Goal: Information Seeking & Learning: Learn about a topic

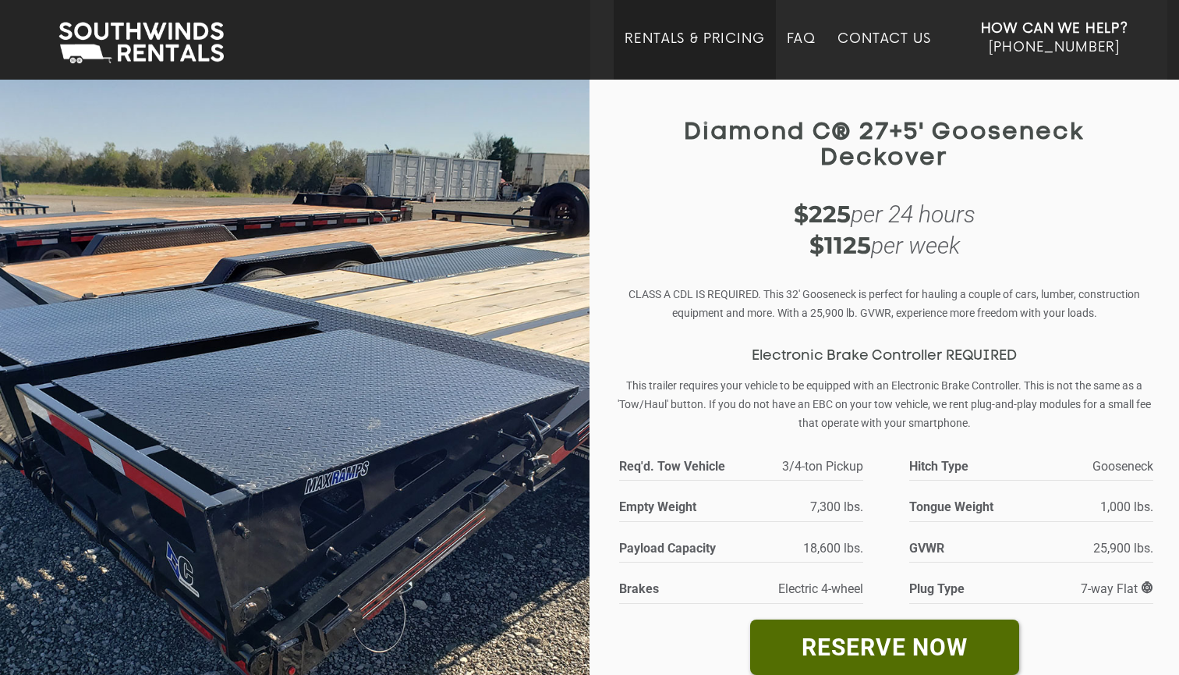
click at [671, 41] on link "Rentals & Pricing" at bounding box center [695, 55] width 140 height 48
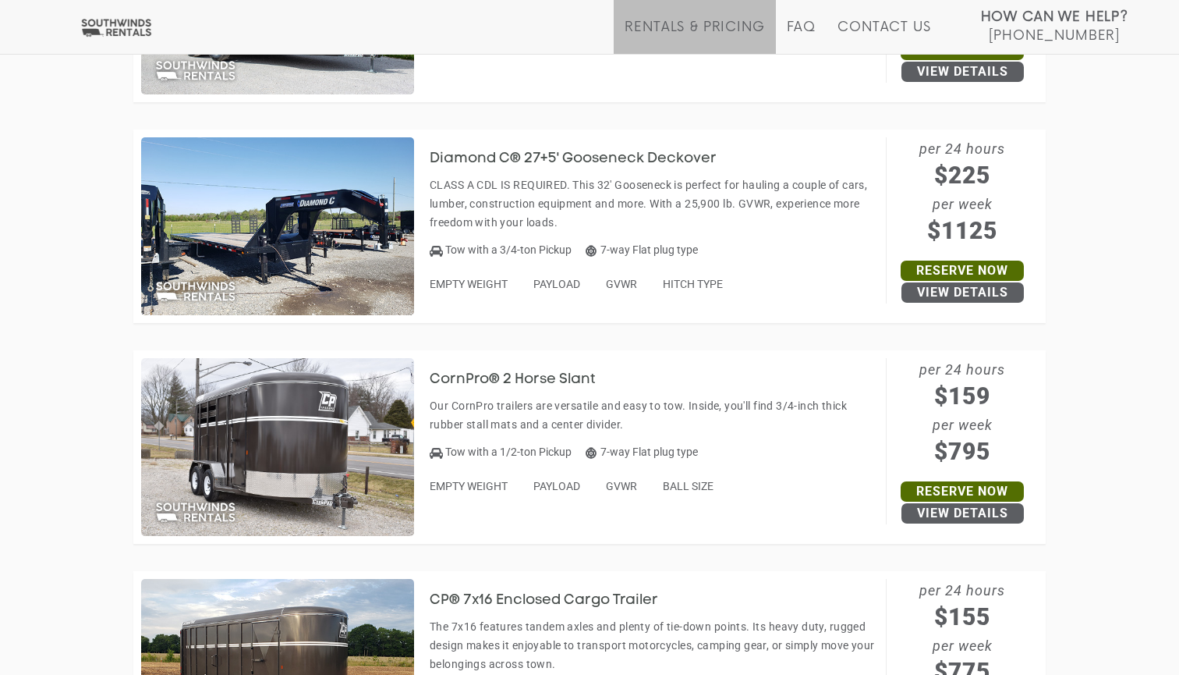
scroll to position [2860, 0]
click at [616, 152] on h3 "Diamond C® 27+5' Gooseneck Deckover" at bounding box center [585, 160] width 310 height 16
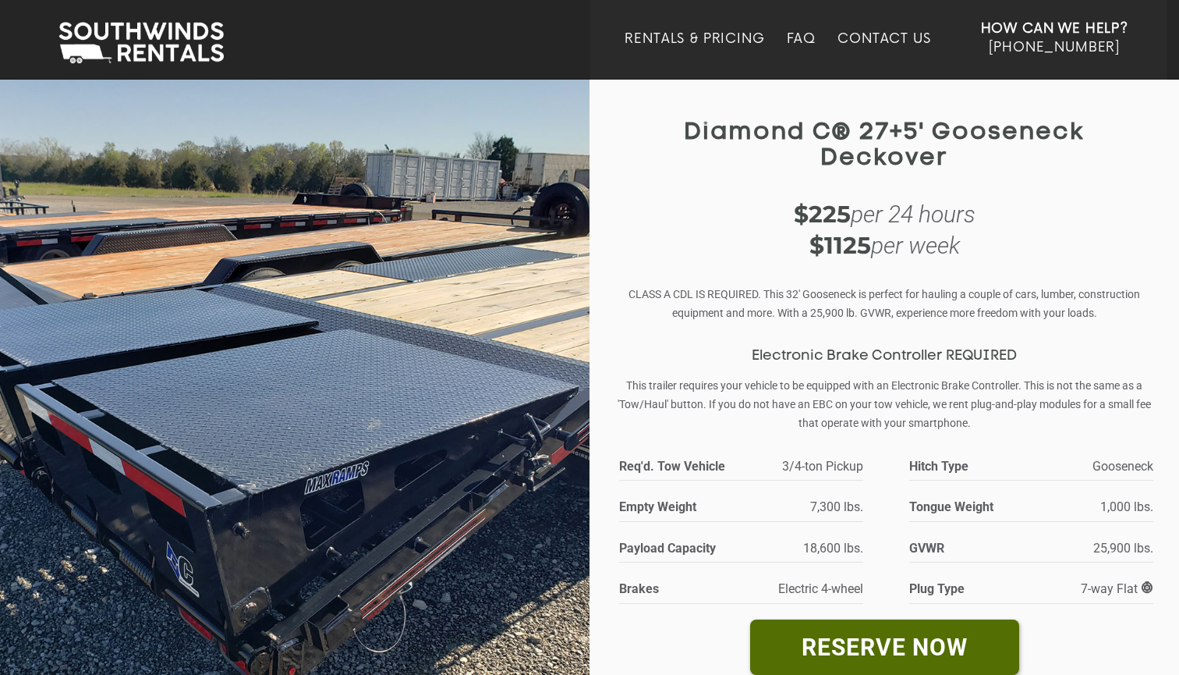
click at [482, 406] on img at bounding box center [295, 415] width 590 height 674
click at [192, 20] on img at bounding box center [141, 43] width 181 height 48
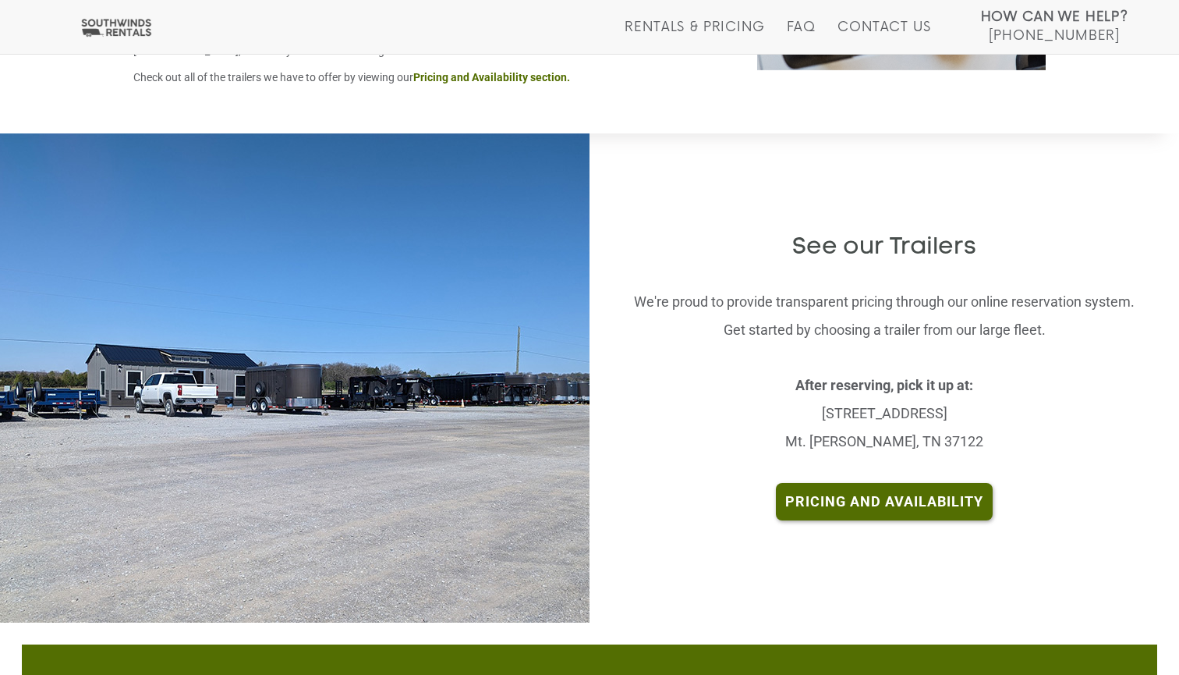
scroll to position [3068, 0]
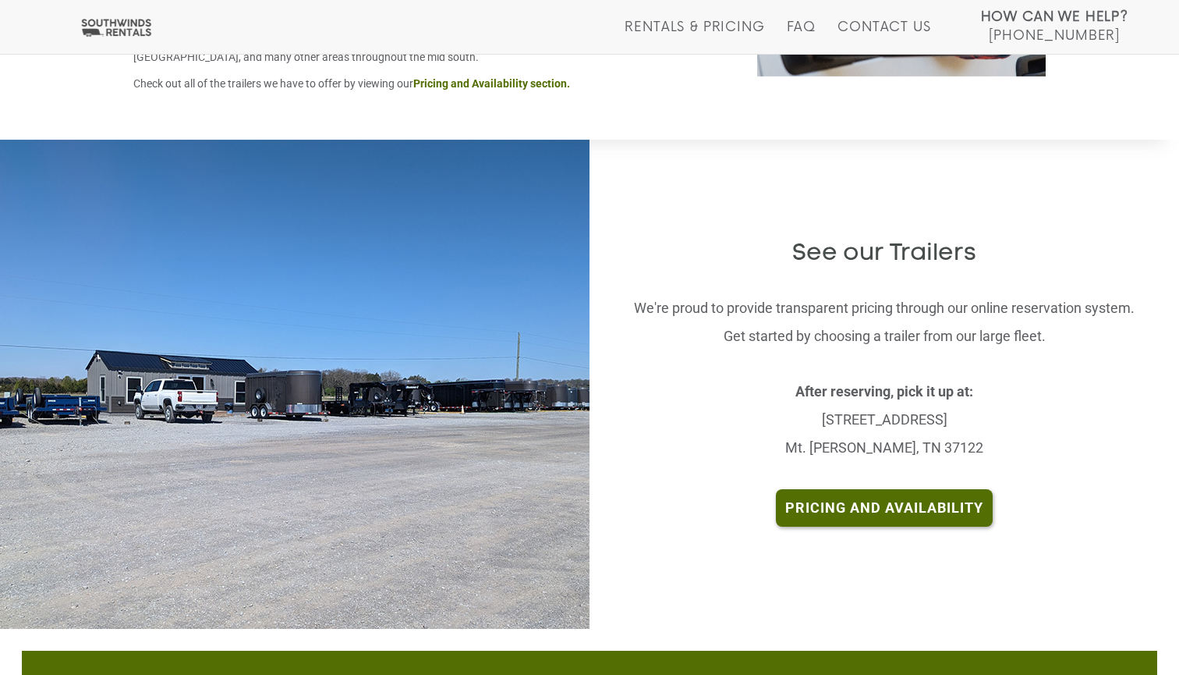
click at [509, 335] on img at bounding box center [294, 384] width 749 height 489
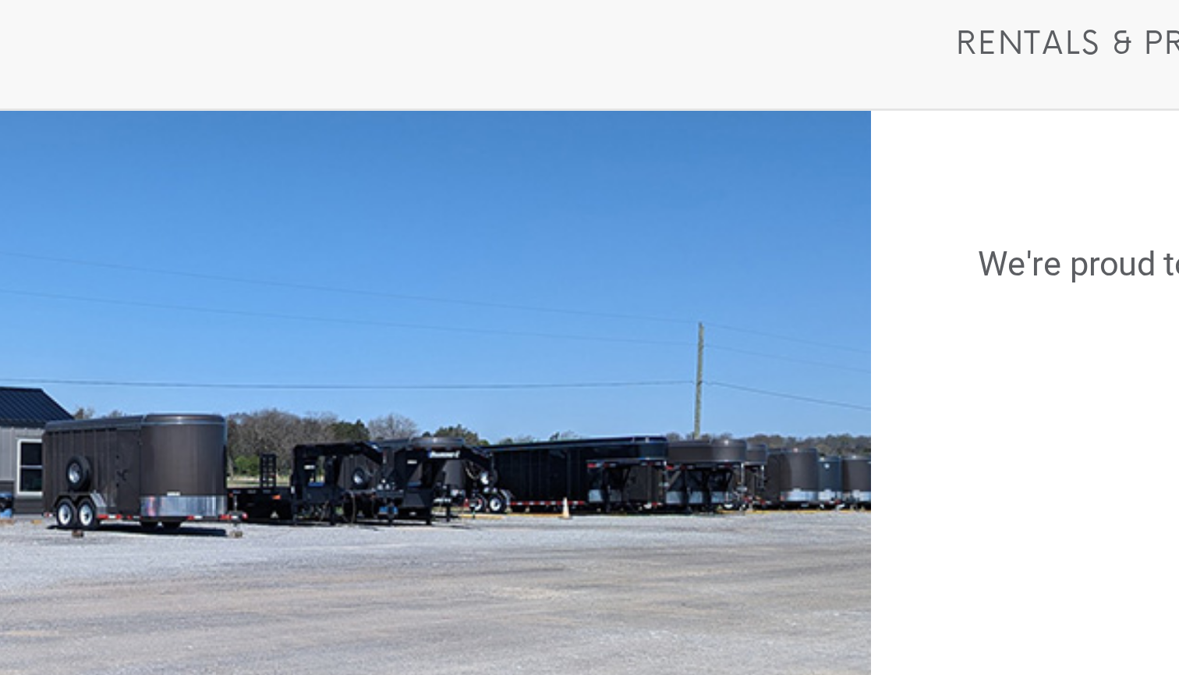
scroll to position [3048, 0]
